Goal: Information Seeking & Learning: Learn about a topic

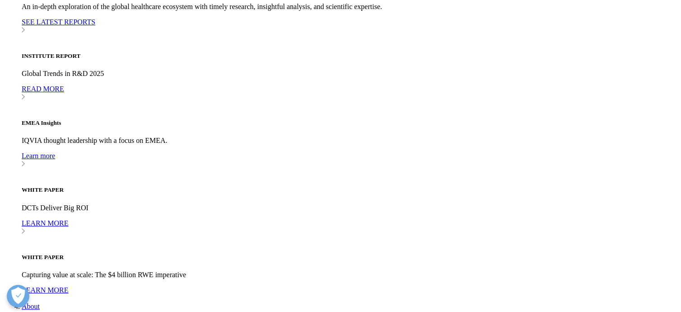
scroll to position [2755, 0]
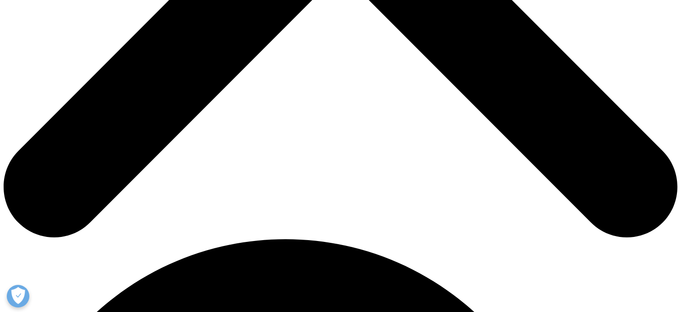
scroll to position [452, 0]
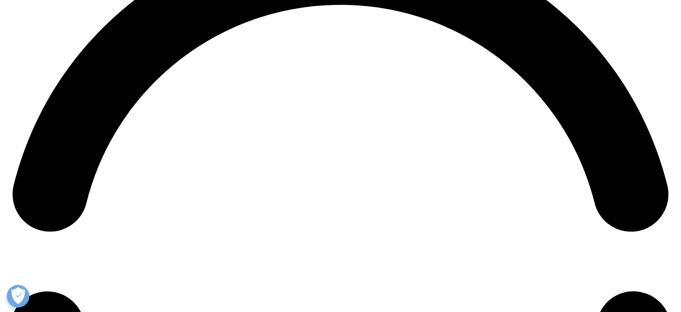
scroll to position [1535, 0]
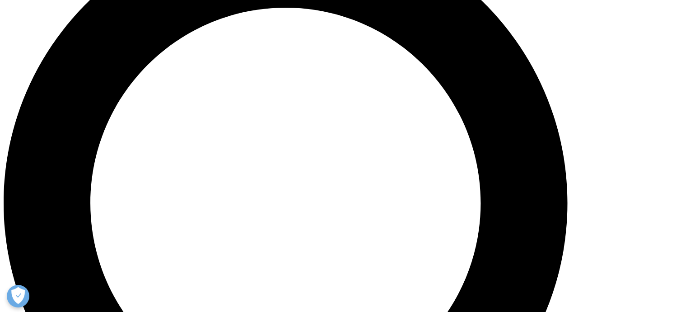
scroll to position [994, 0]
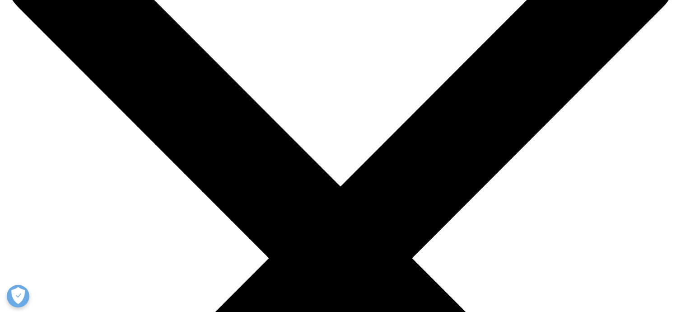
scroll to position [45, 0]
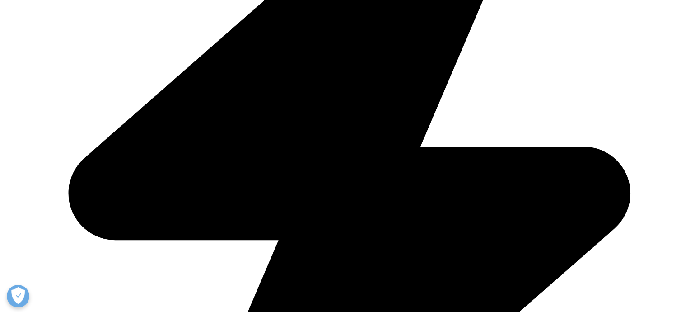
scroll to position [2574, 0]
